Goal: Information Seeking & Learning: Understand process/instructions

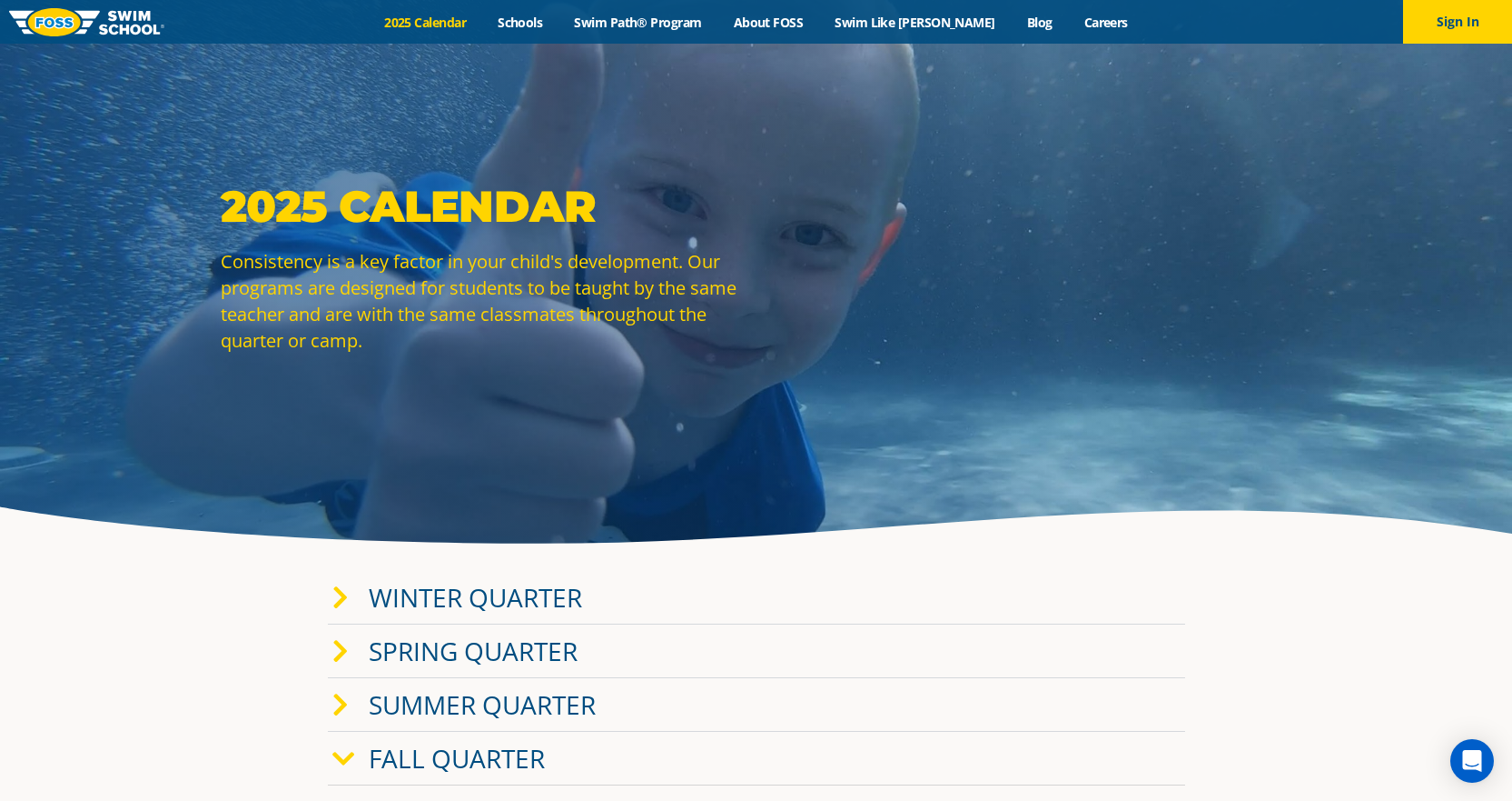
click at [467, 599] on link "Winter Quarter" at bounding box center [475, 597] width 214 height 34
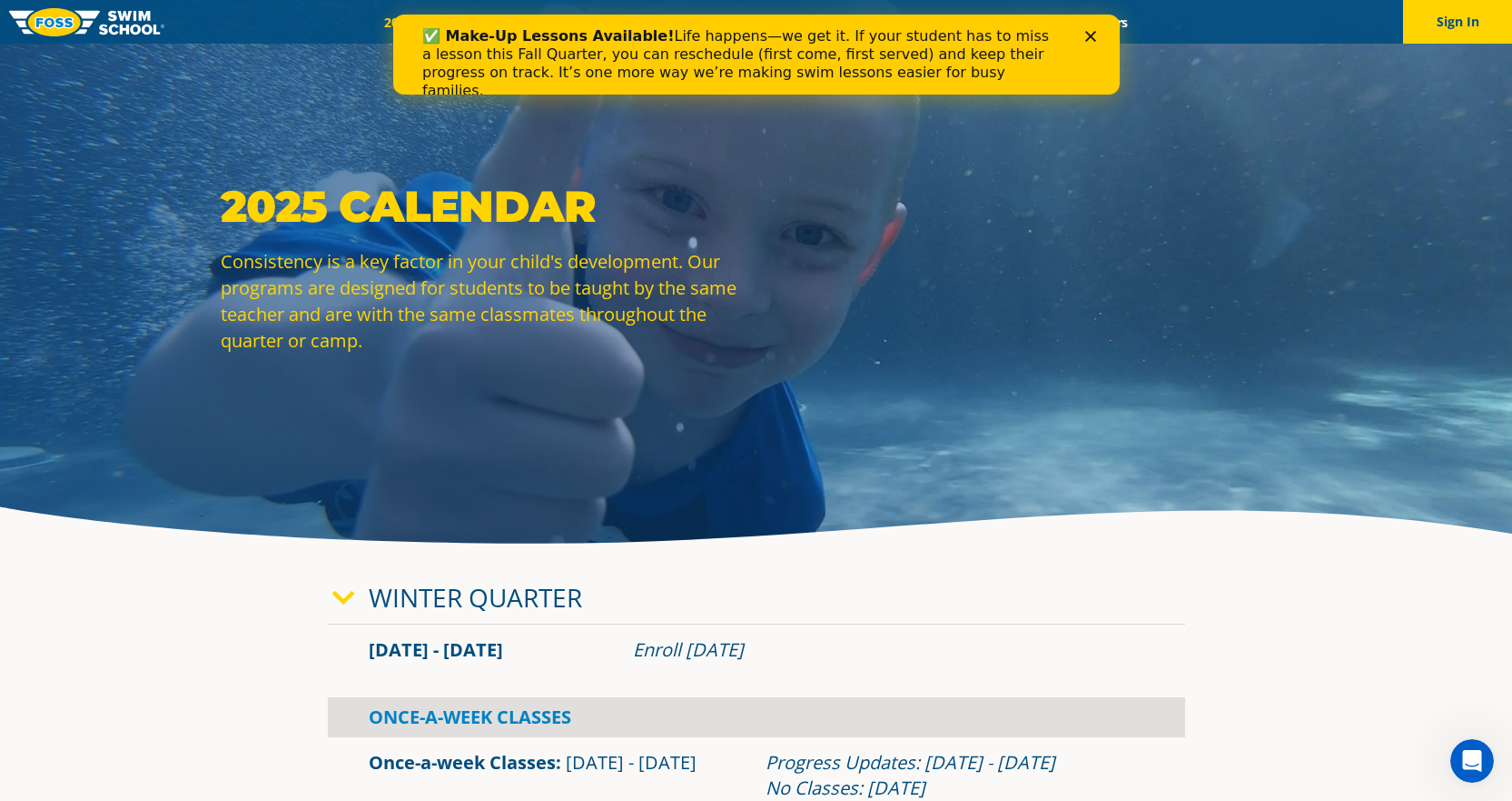
click at [1087, 31] on icon "Close" at bounding box center [1089, 35] width 11 height 11
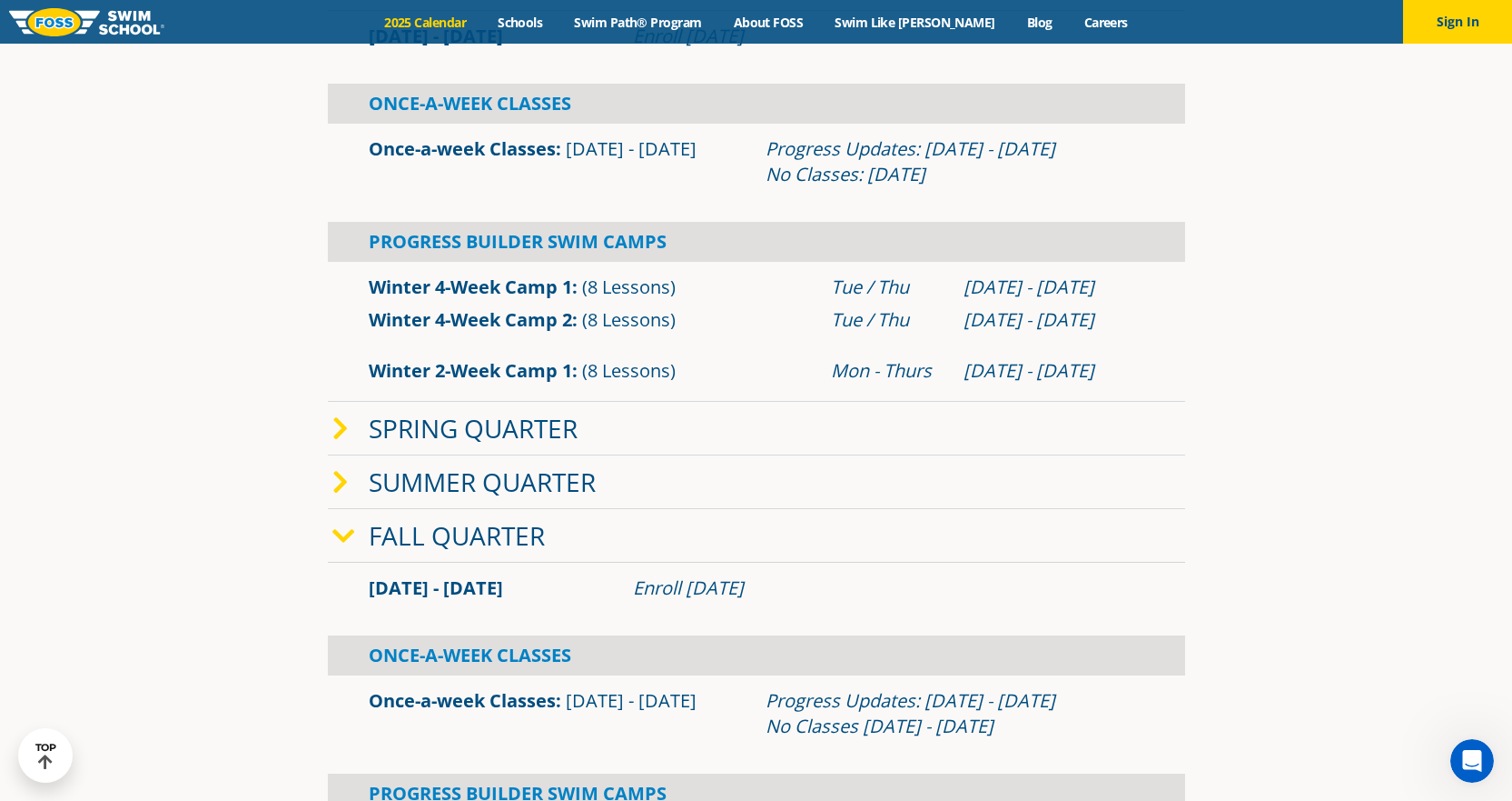
scroll to position [636, 0]
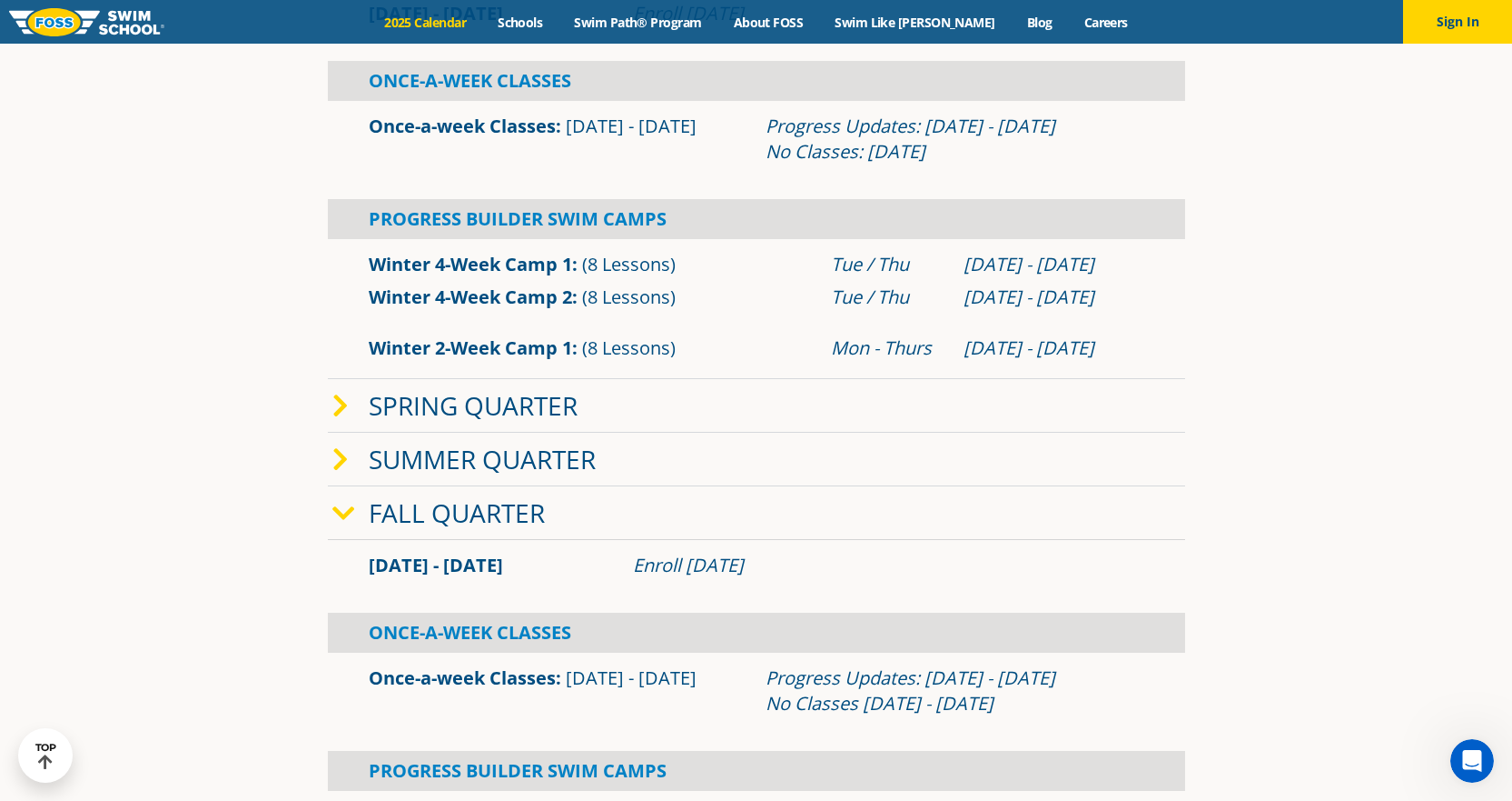
click at [339, 510] on icon at bounding box center [344, 514] width 23 height 26
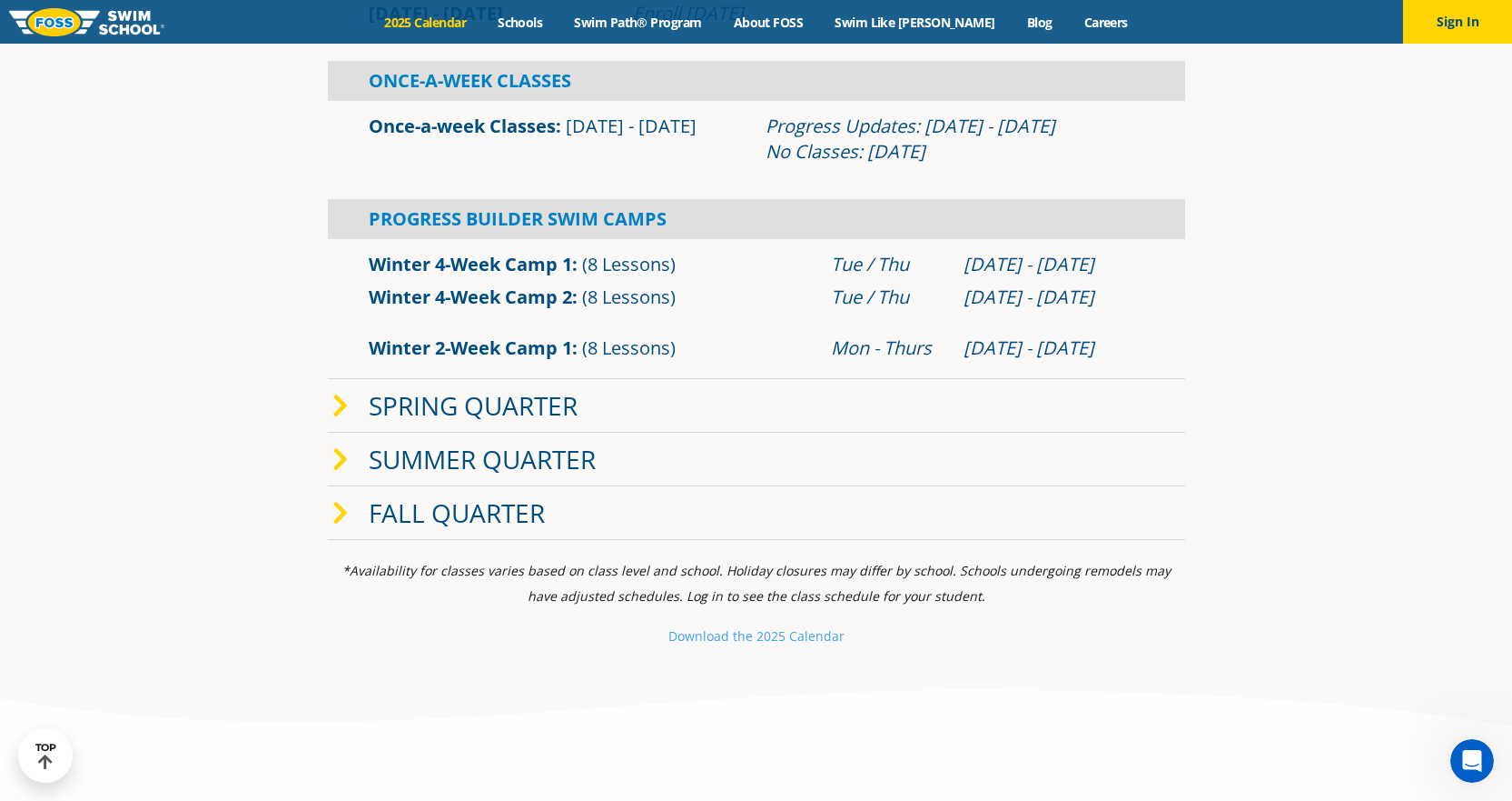
click at [339, 510] on icon at bounding box center [340, 514] width 16 height 26
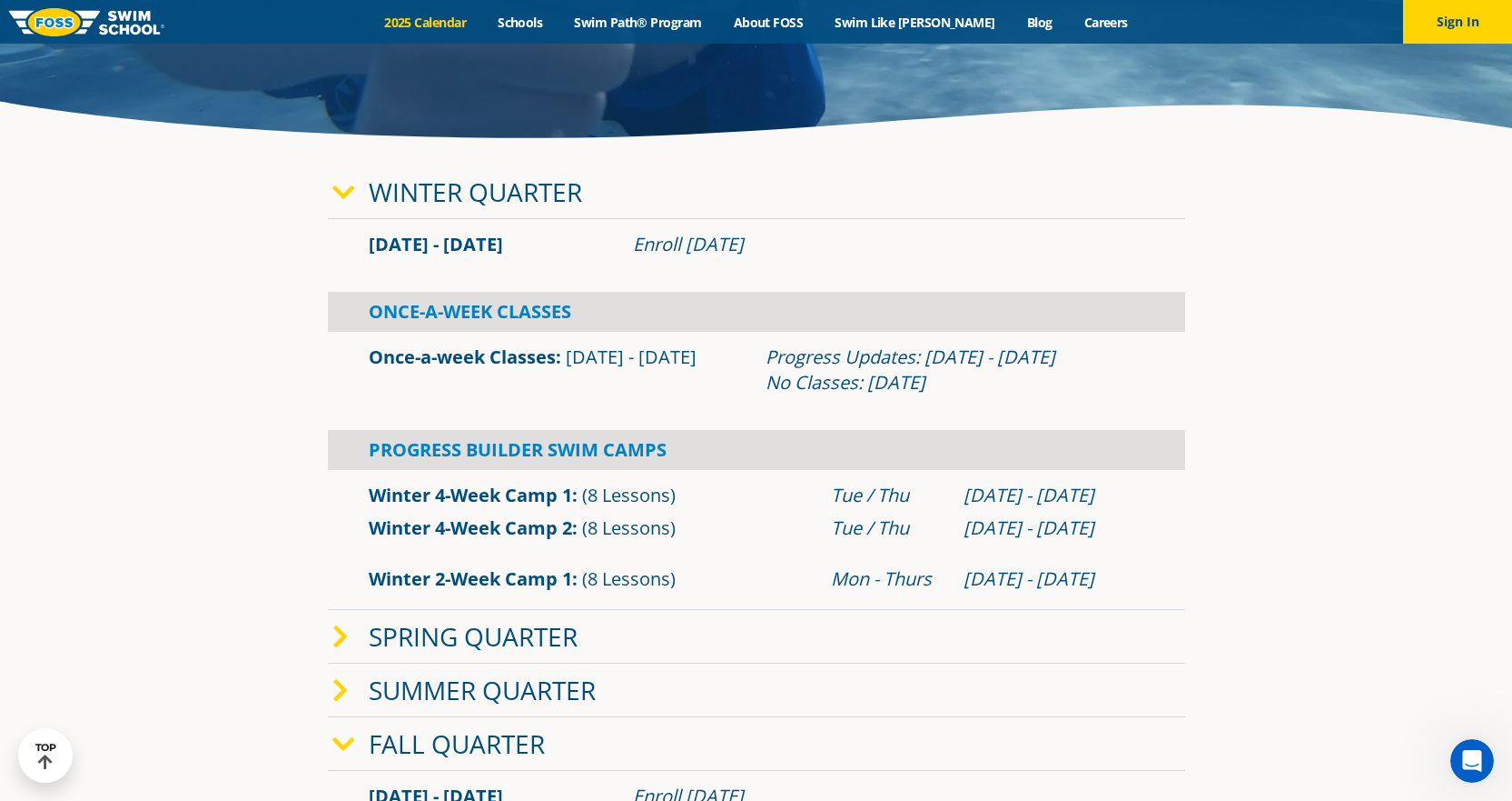
scroll to position [363, 0]
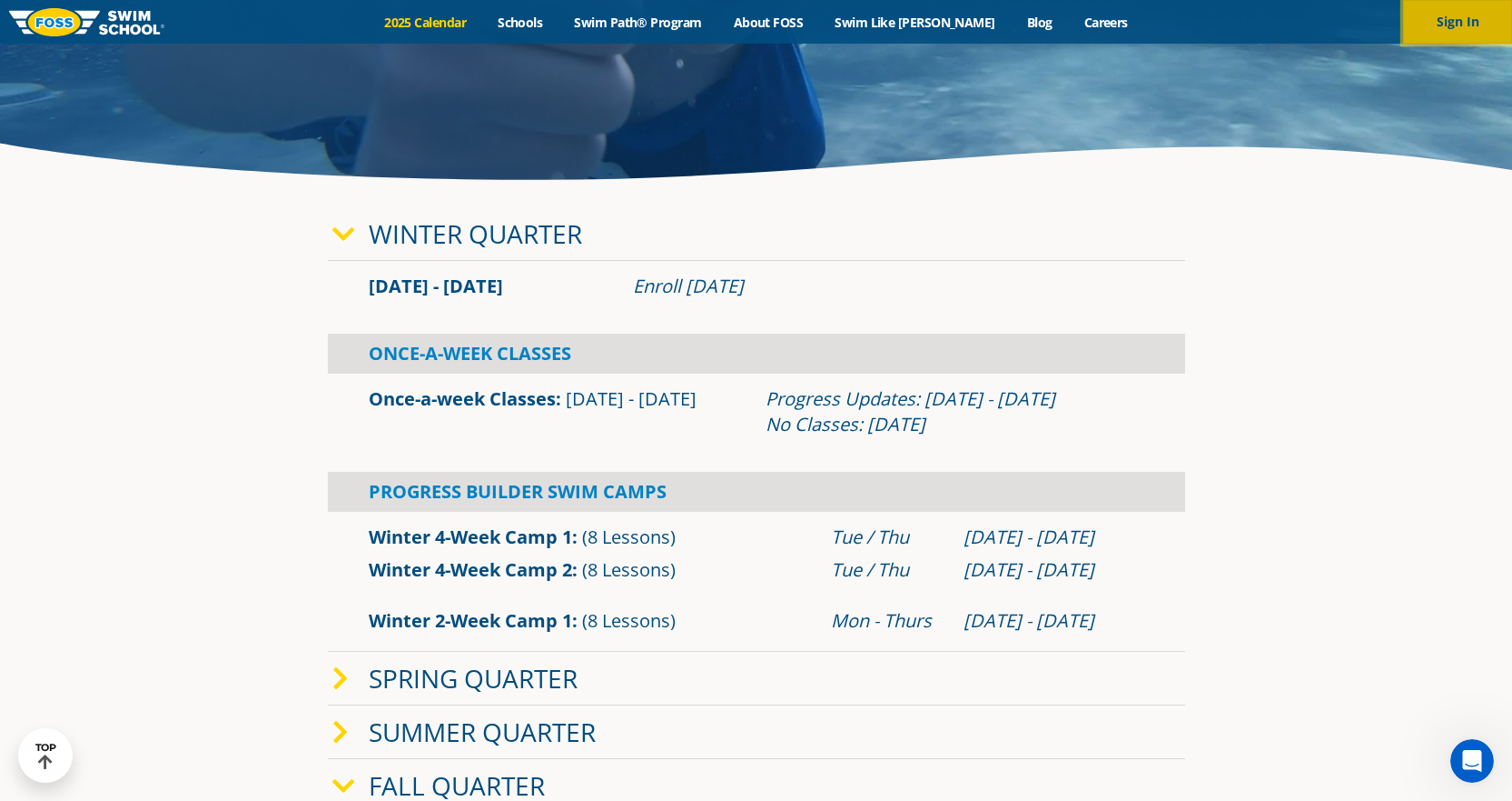
click at [1460, 13] on button "Sign In" at bounding box center [1457, 22] width 109 height 44
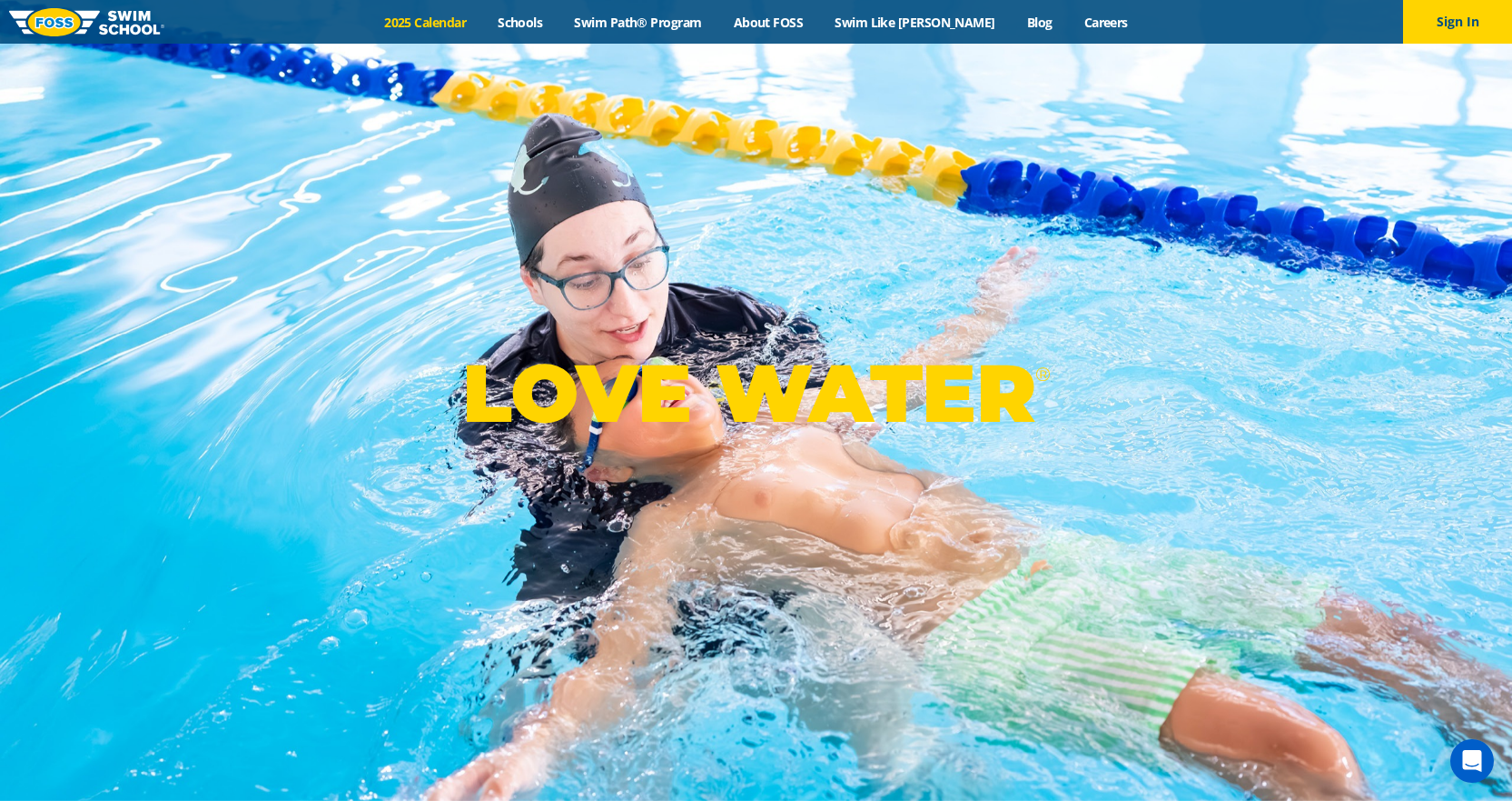
click at [449, 25] on link "2025 Calendar" at bounding box center [425, 22] width 114 height 17
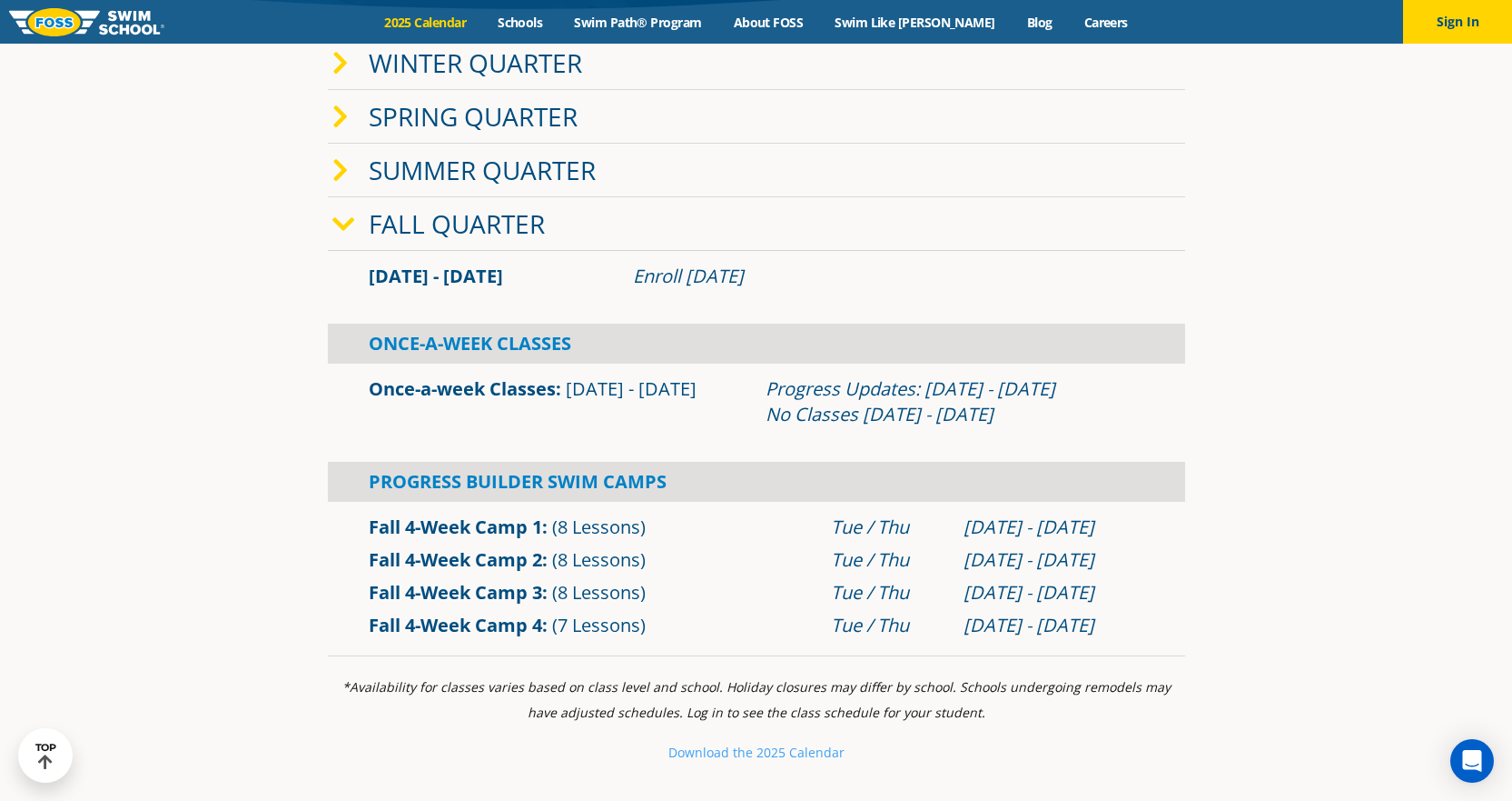
scroll to position [545, 0]
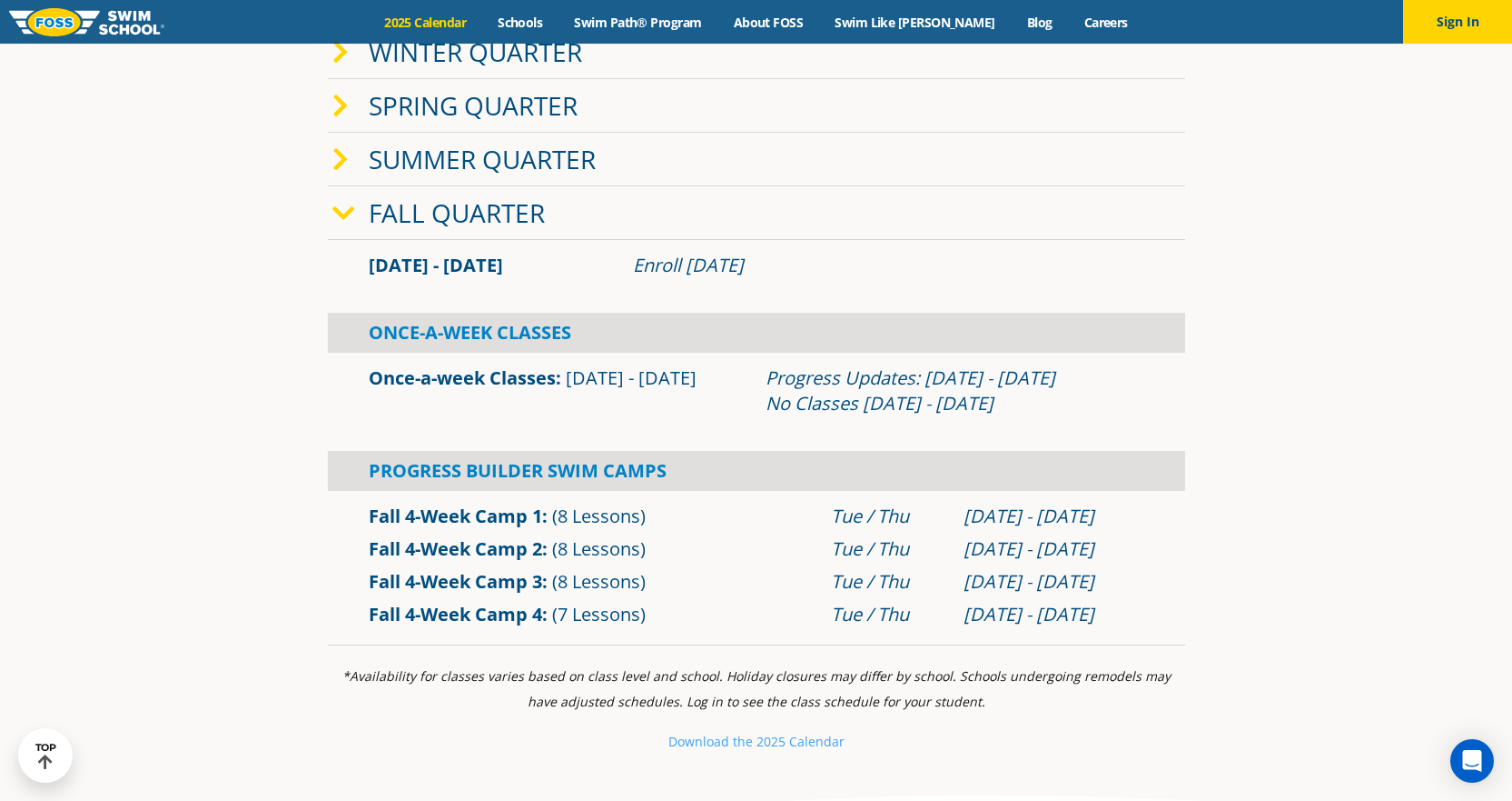
click at [339, 219] on icon at bounding box center [344, 214] width 23 height 26
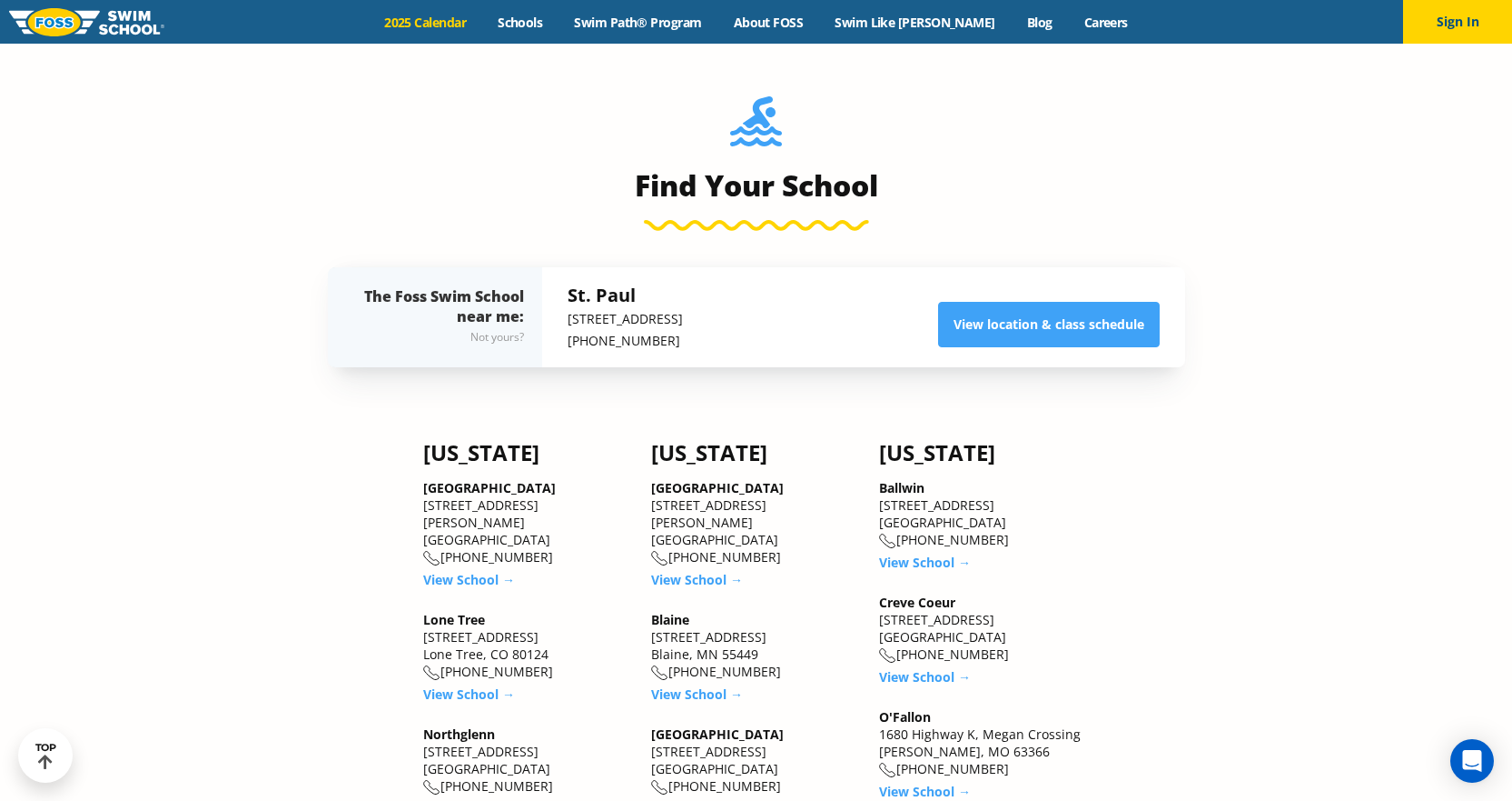
scroll to position [999, 0]
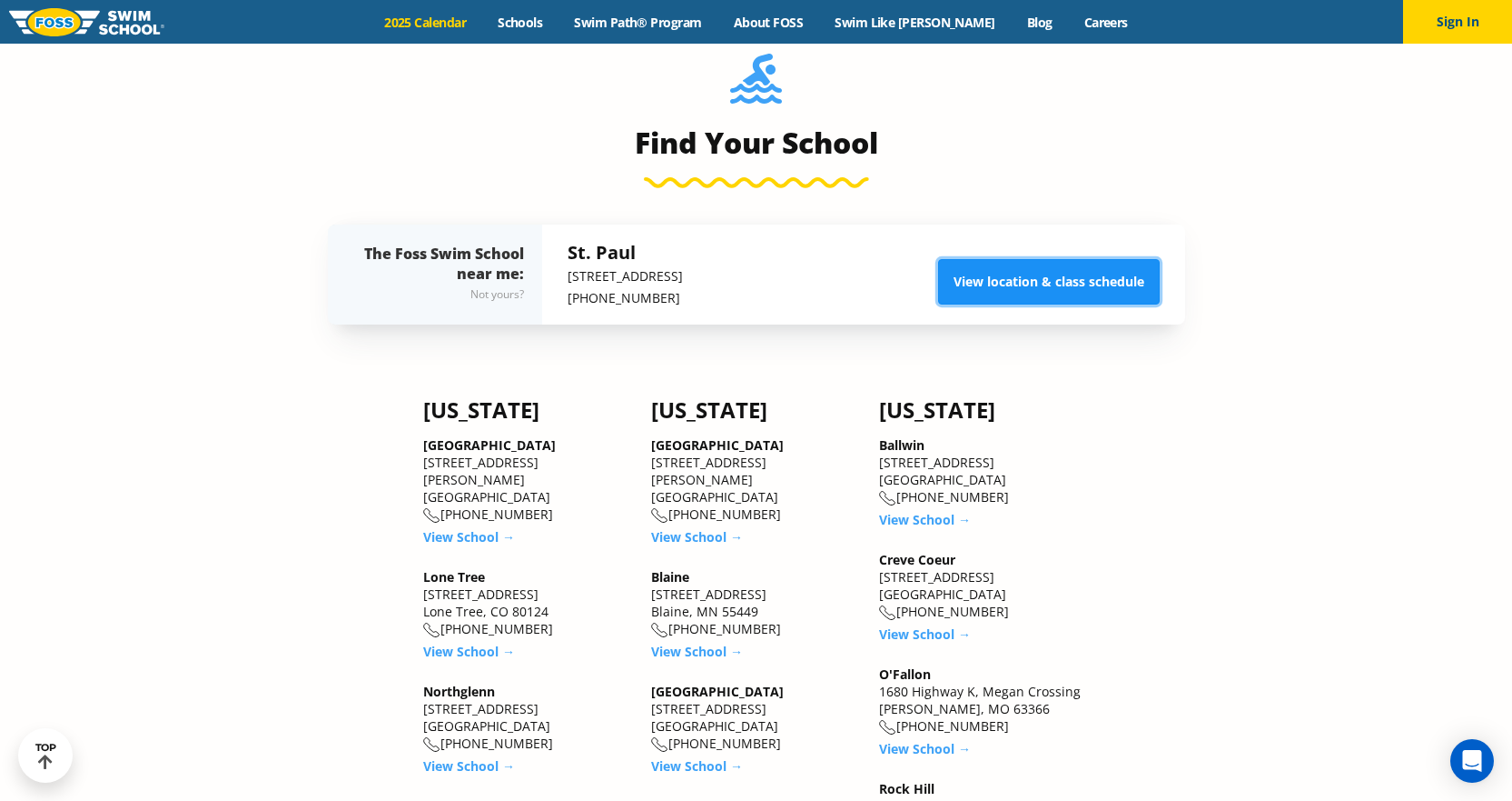
click at [1044, 284] on link "View location & class schedule" at bounding box center [1049, 281] width 221 height 45
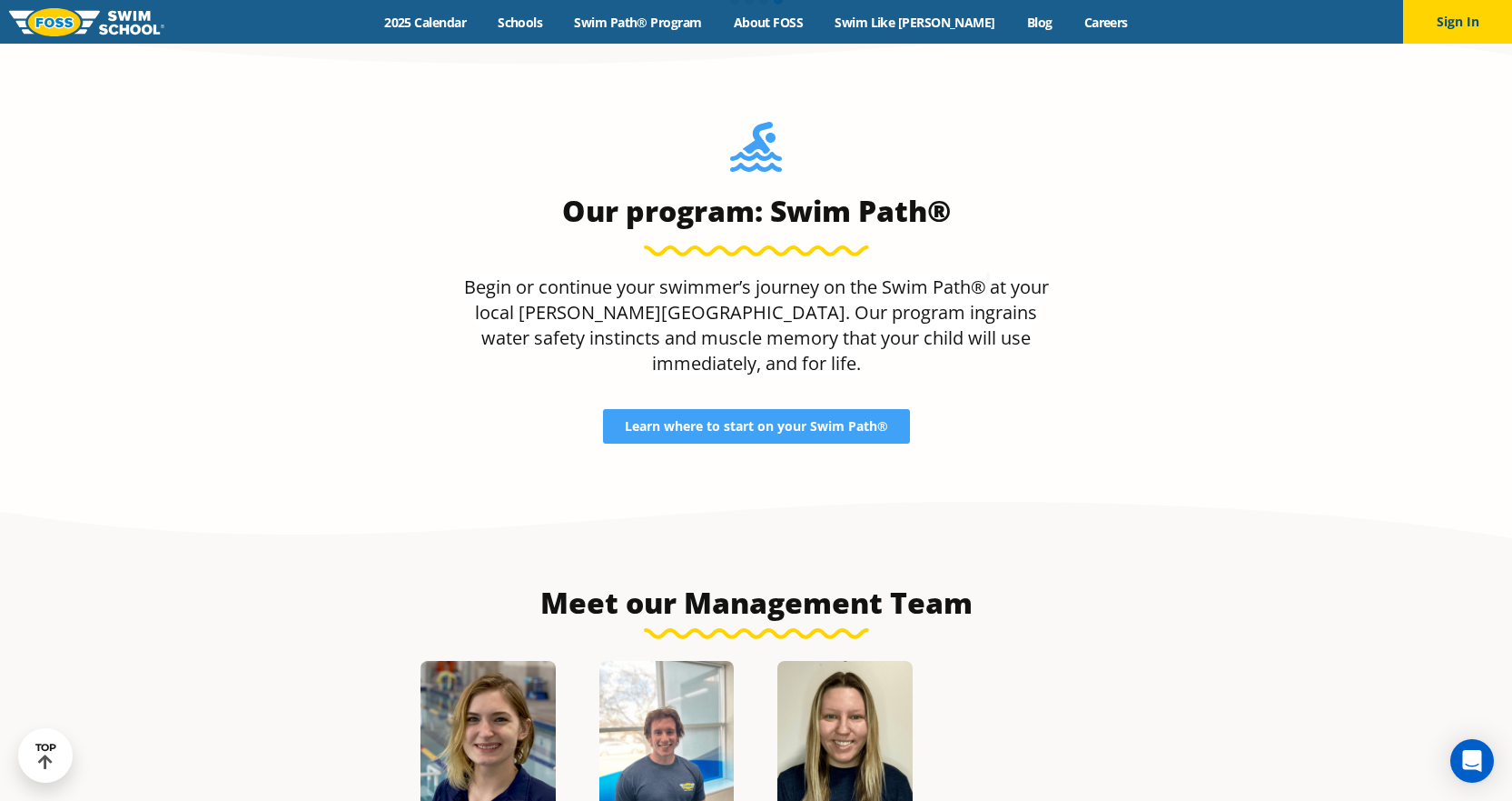
scroll to position [1727, 0]
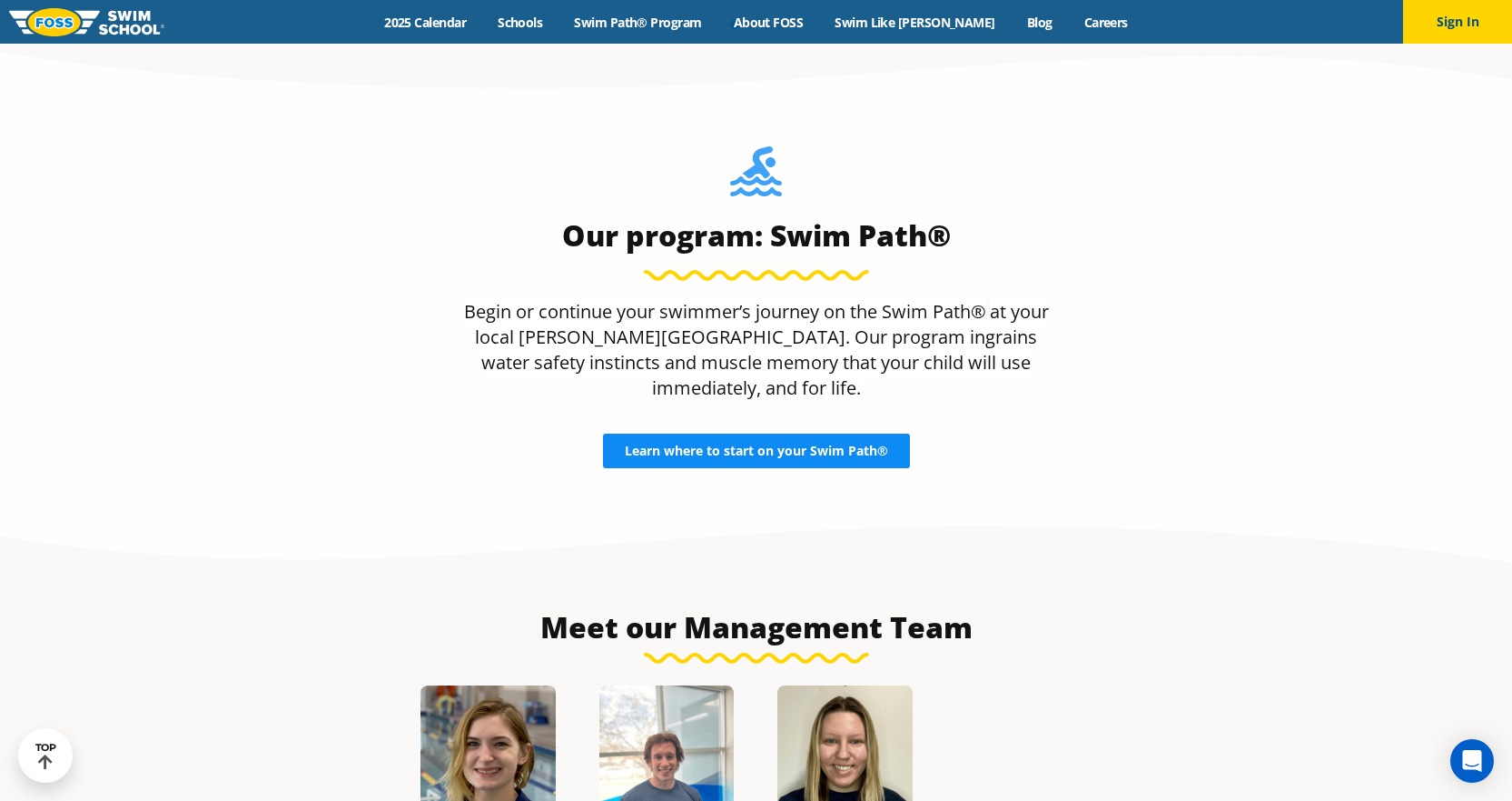
click at [771, 445] on span "Learn where to start on your Swim Path®" at bounding box center [756, 450] width 263 height 12
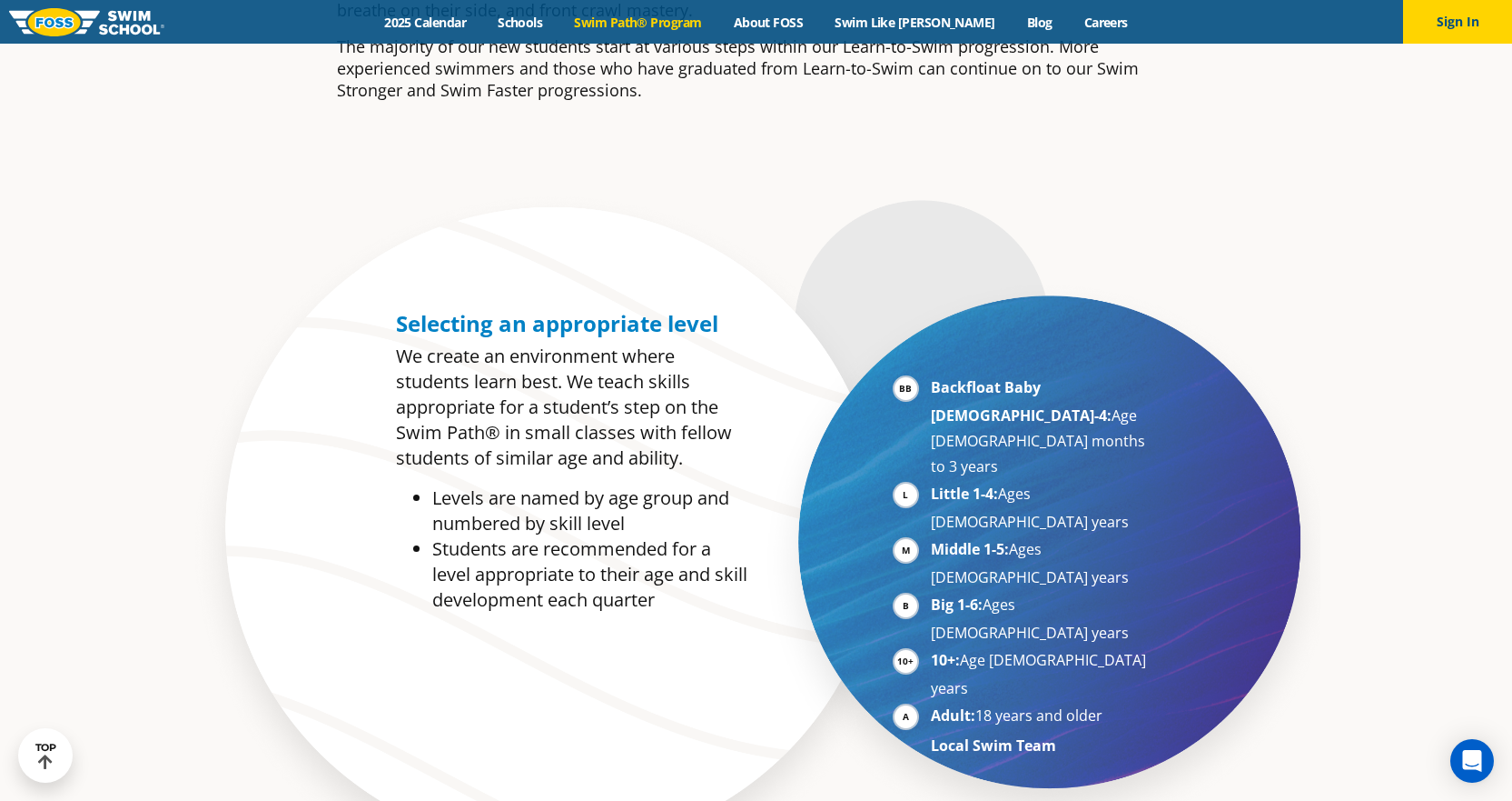
scroll to position [818, 0]
drag, startPoint x: 959, startPoint y: 502, endPoint x: 1117, endPoint y: 507, distance: 158.1
click at [1117, 590] on li "Big 1-6: Ages [DEMOGRAPHIC_DATA] years" at bounding box center [1042, 617] width 222 height 54
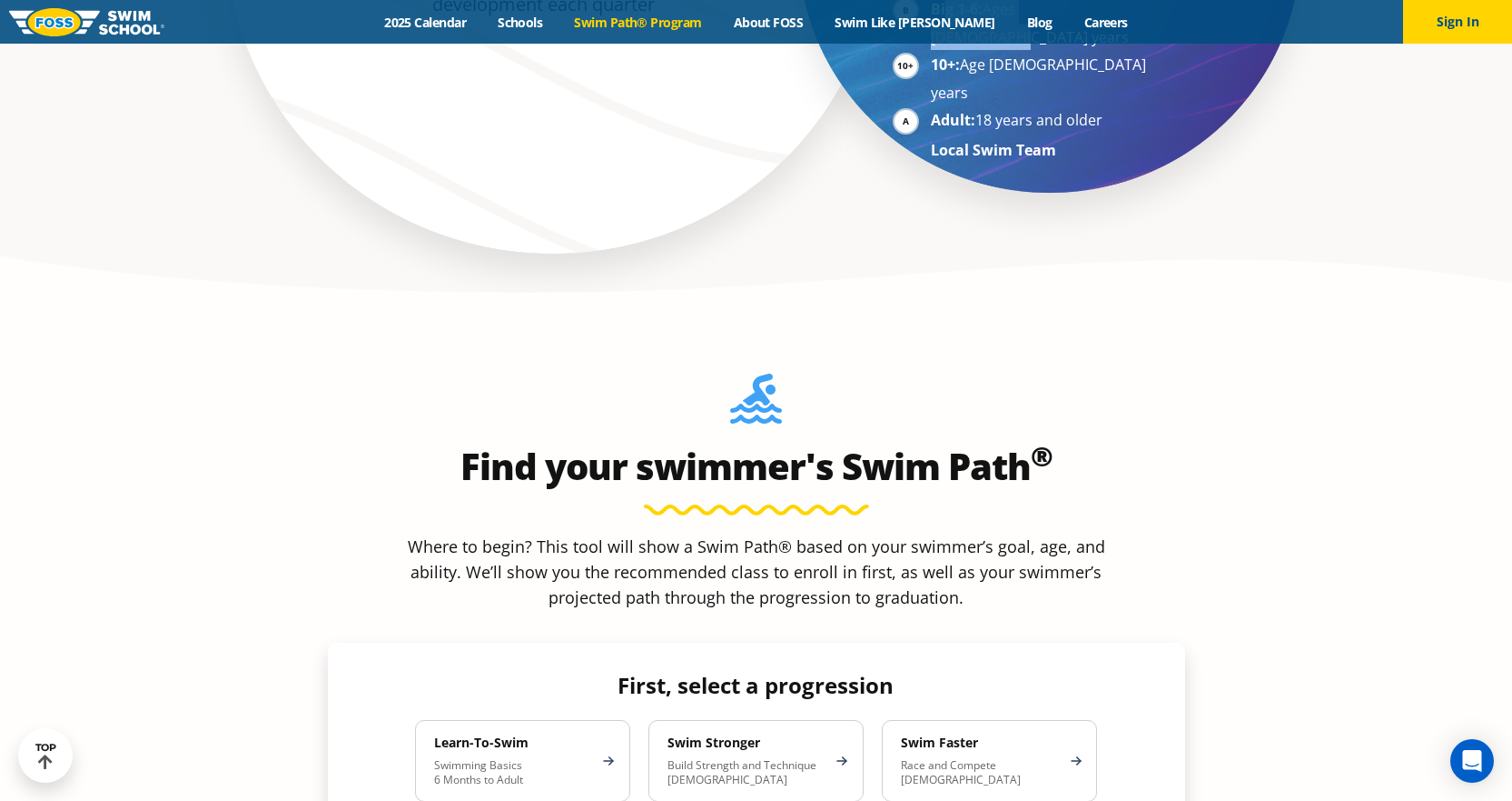
scroll to position [1545, 0]
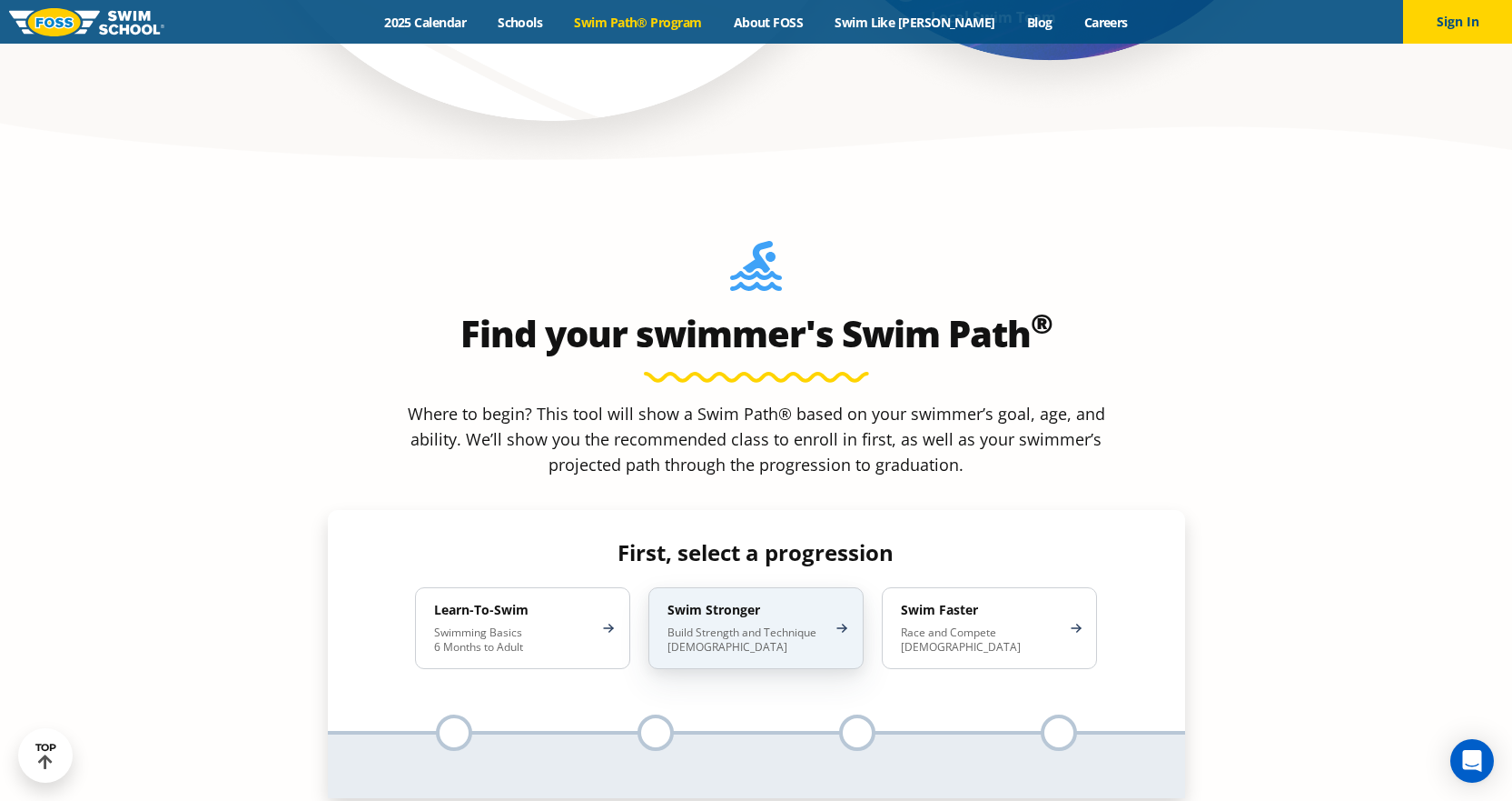
click at [786, 626] on p "Build Strength and Technique [DEMOGRAPHIC_DATA]" at bounding box center [747, 640] width 159 height 29
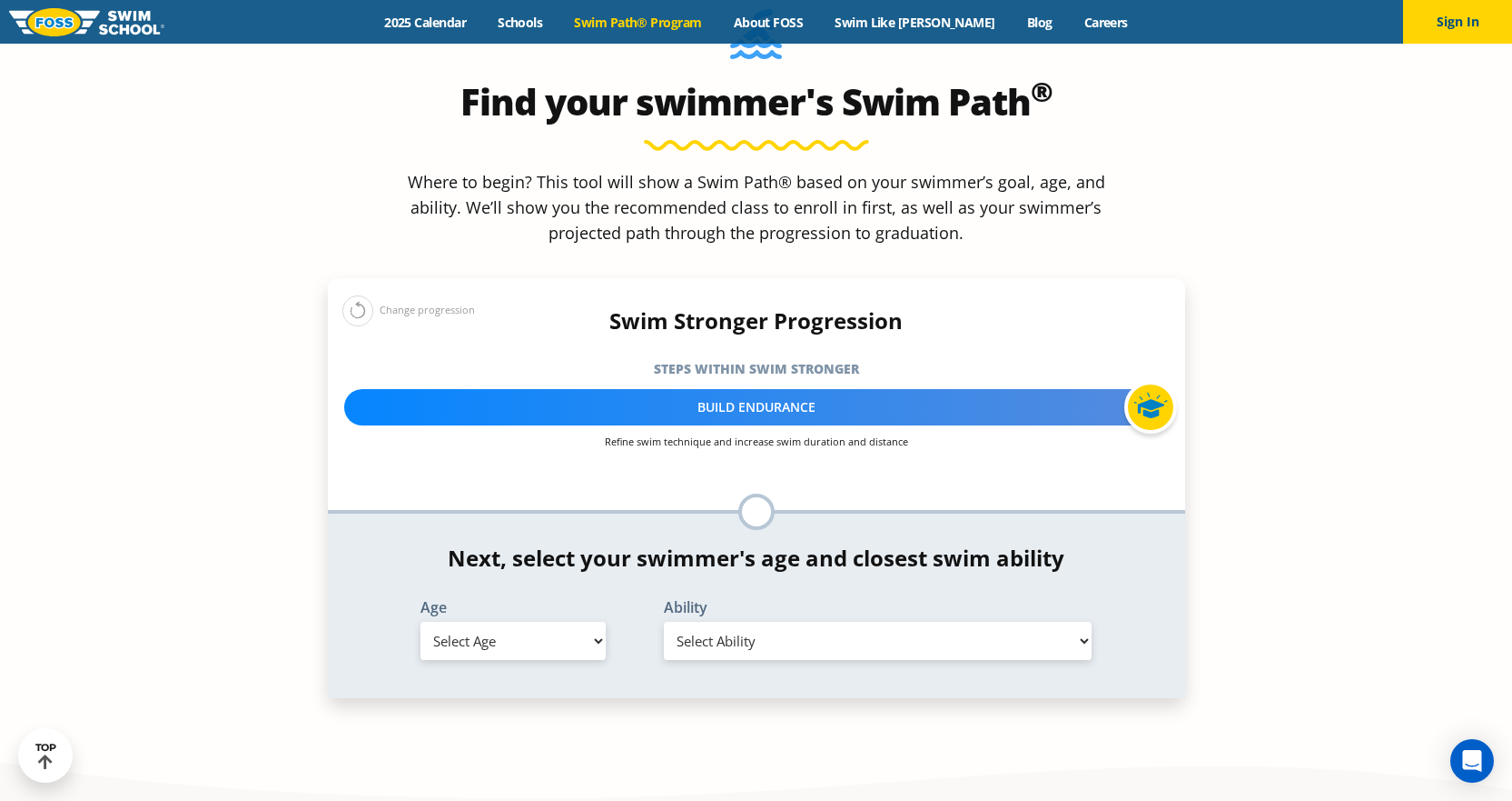
scroll to position [1818, 0]
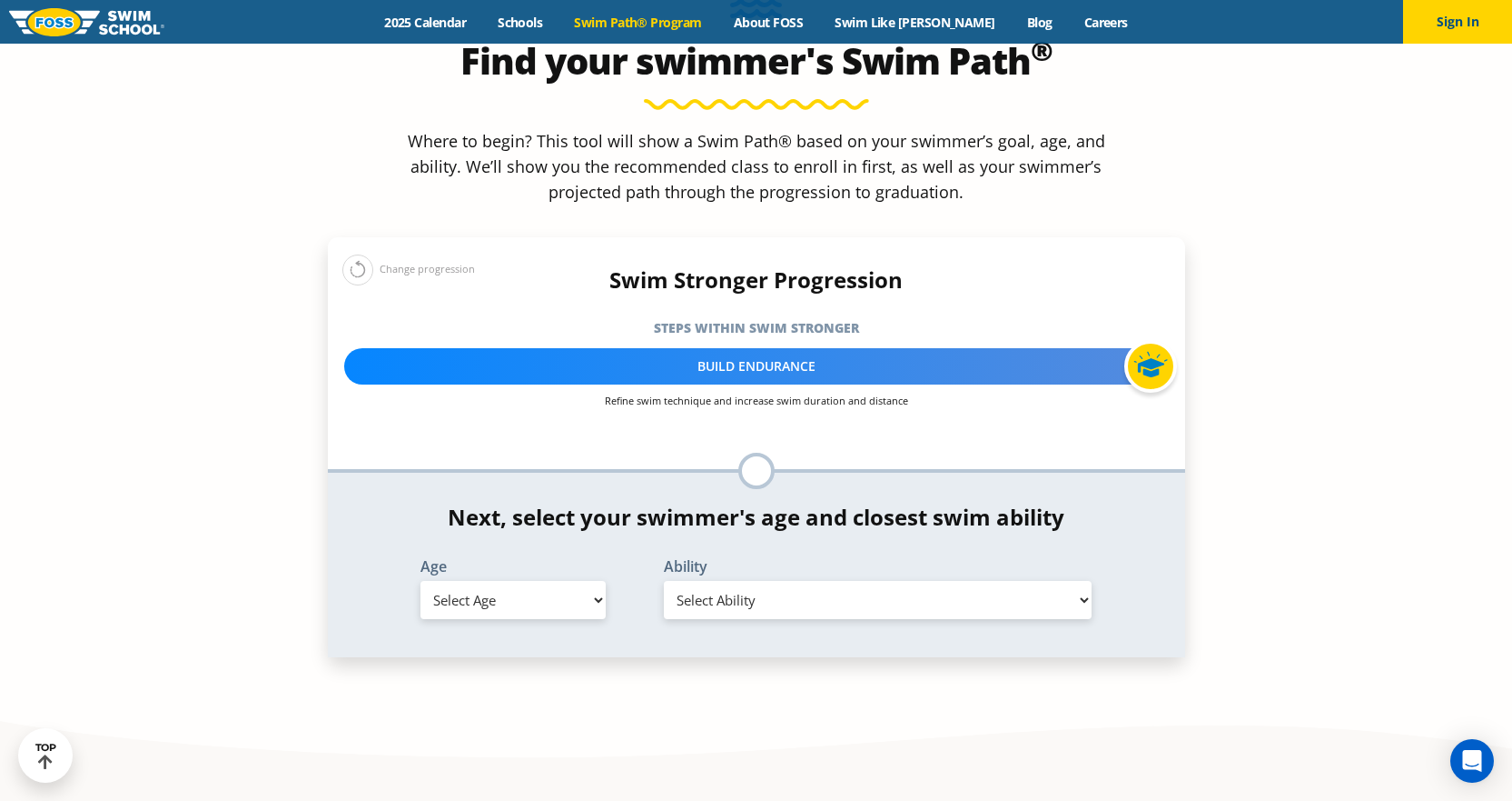
click at [524, 581] on select "Select Age [DEMOGRAPHIC_DATA] months - 1 year 1 year 2 years 3 years 4 years 5 …" at bounding box center [512, 600] width 185 height 38
select select "9-years"
click at [420, 581] on select "Select Age [DEMOGRAPHIC_DATA] months - 1 year 1 year 2 years 3 years 4 years 5 …" at bounding box center [512, 600] width 185 height 38
click at [711, 581] on select "Select Ability First in-water experience When in the water, reliant on a life j…" at bounding box center [878, 600] width 429 height 38
select select "9-years-swims-front-crawl-and-backstroke-for-25-ft-with-a-flip-from-stomach-to-…"
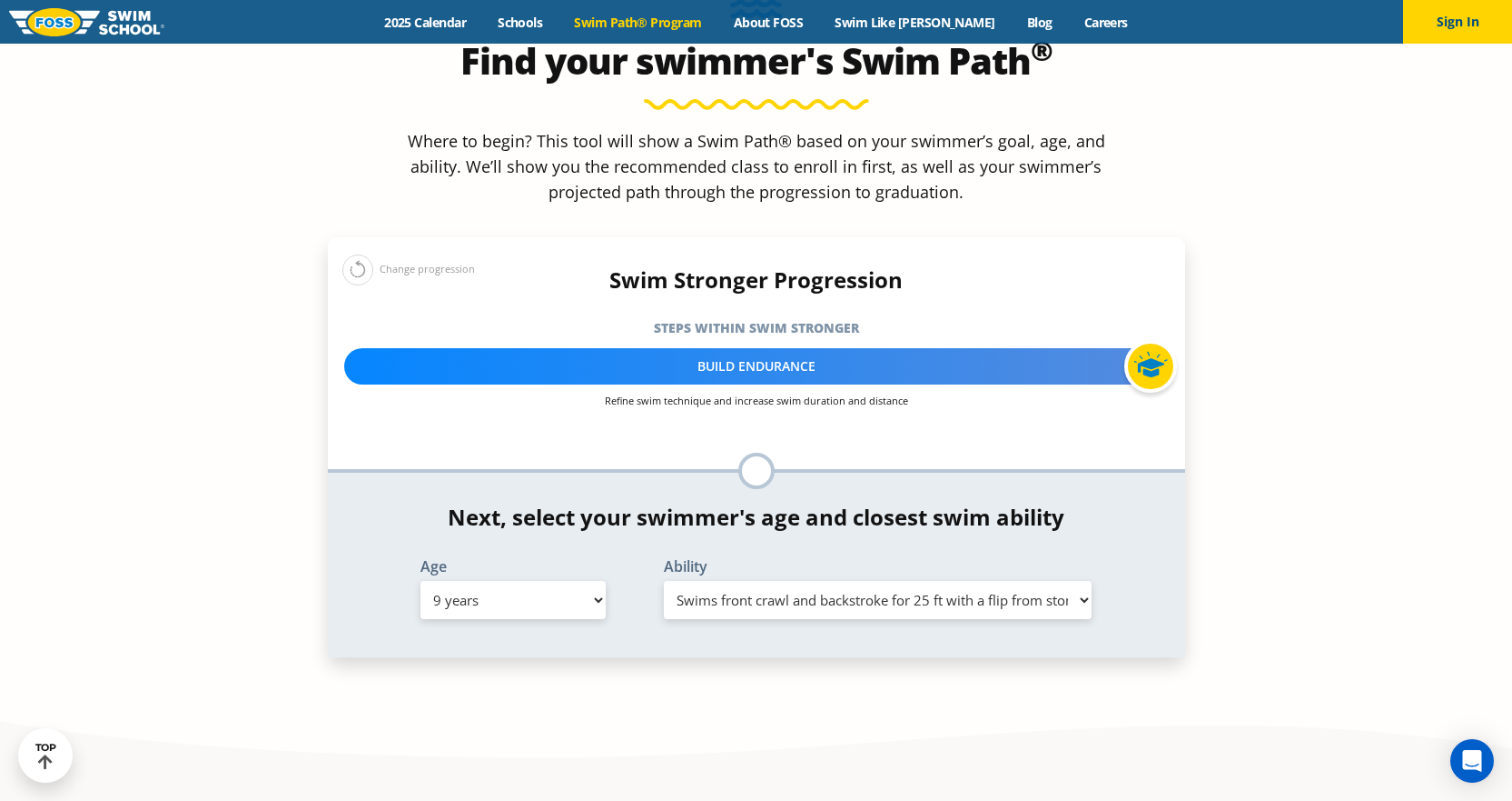
click at [664, 581] on select "Select Ability First in-water experience When in the water, reliant on a life j…" at bounding box center [878, 600] width 429 height 38
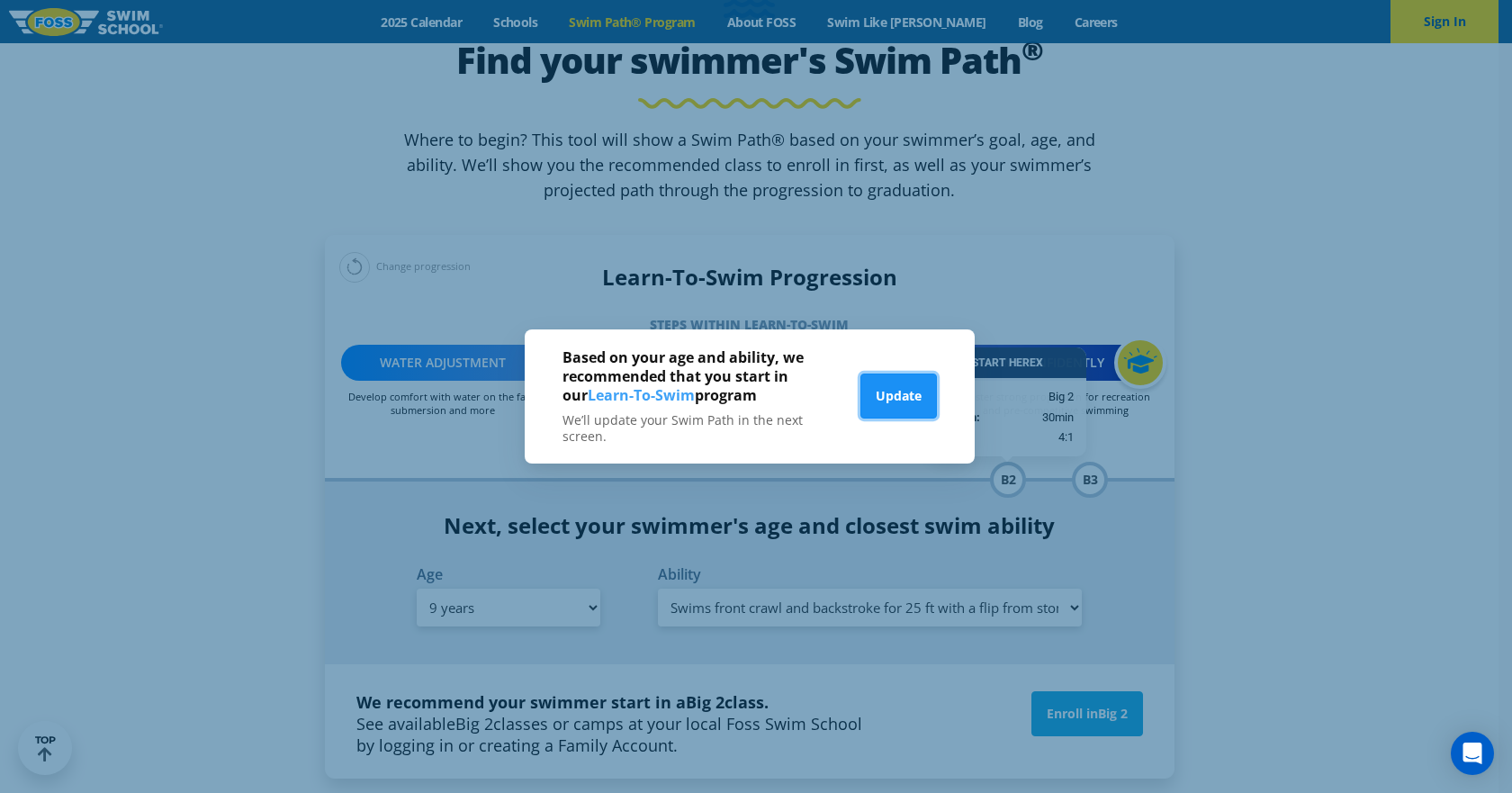
click at [883, 386] on button "Update" at bounding box center [899, 396] width 77 height 45
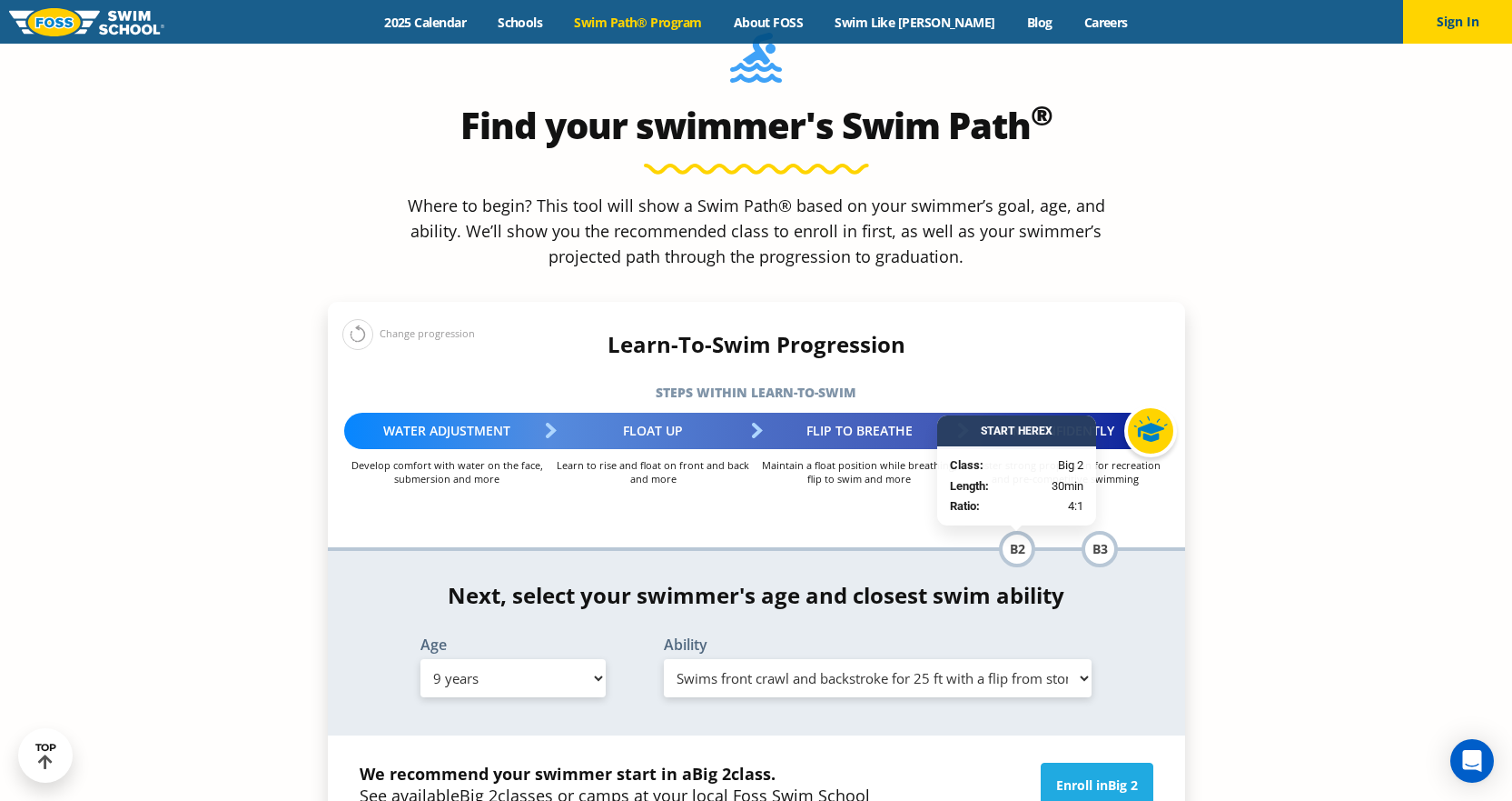
scroll to position [1727, 0]
